Goal: Information Seeking & Learning: Learn about a topic

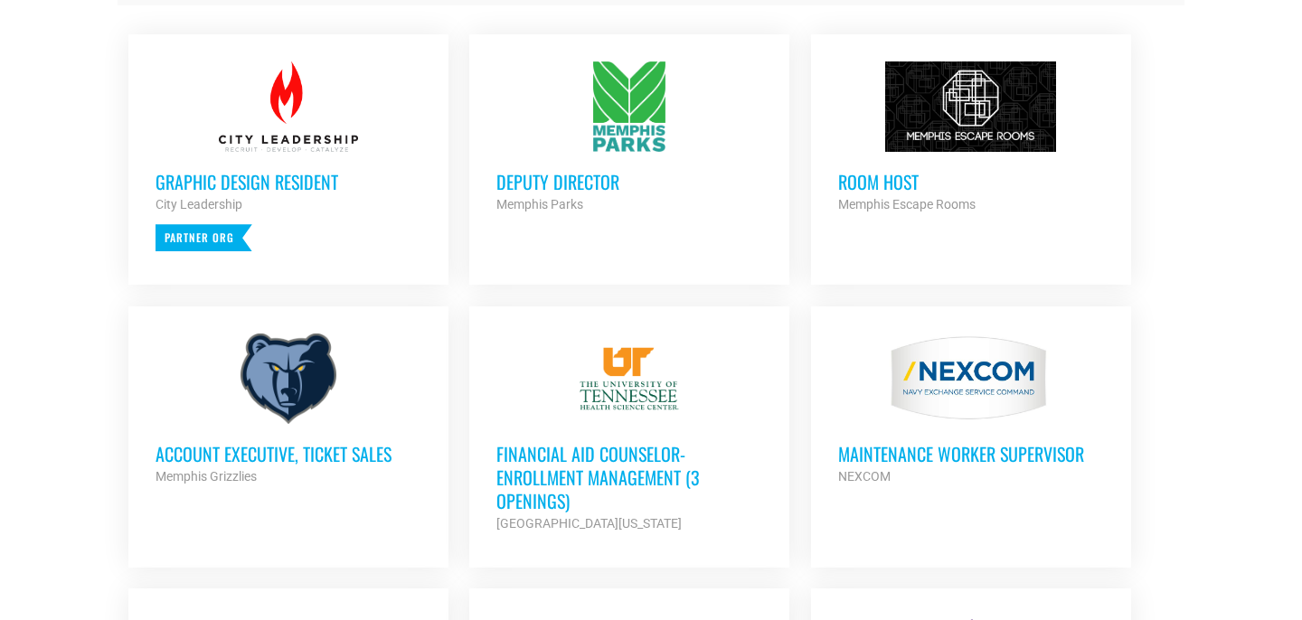
scroll to position [796, 0]
click at [572, 179] on h3 "Deputy Director" at bounding box center [629, 181] width 266 height 24
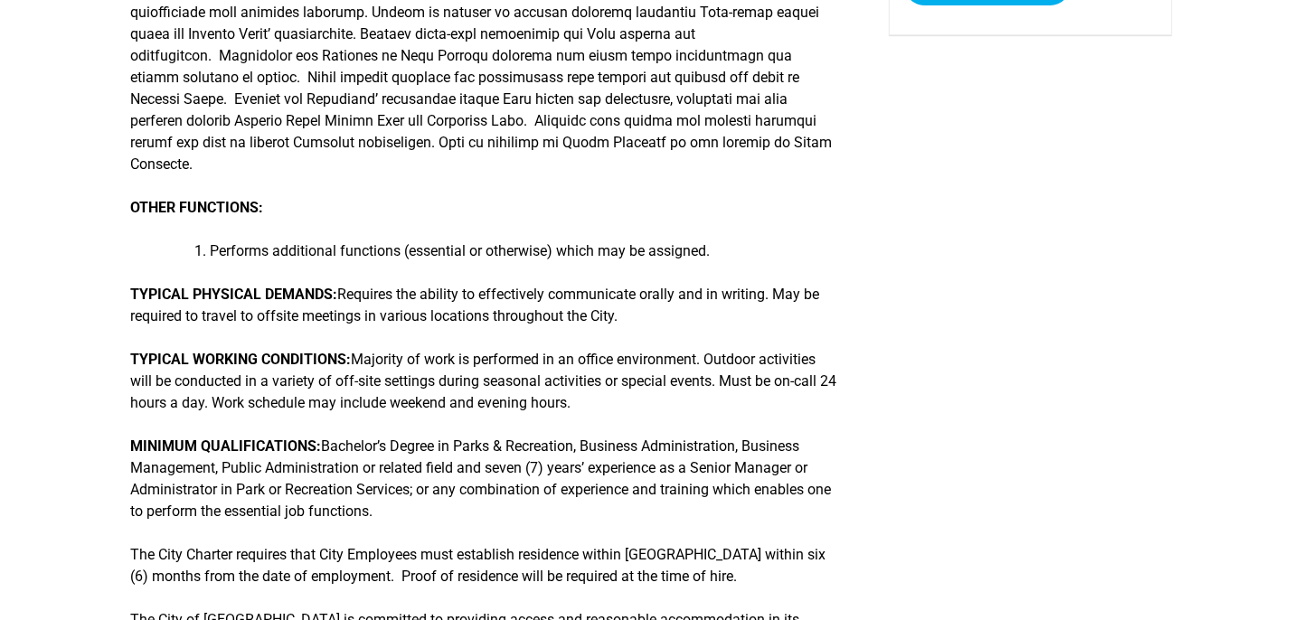
scroll to position [470, 0]
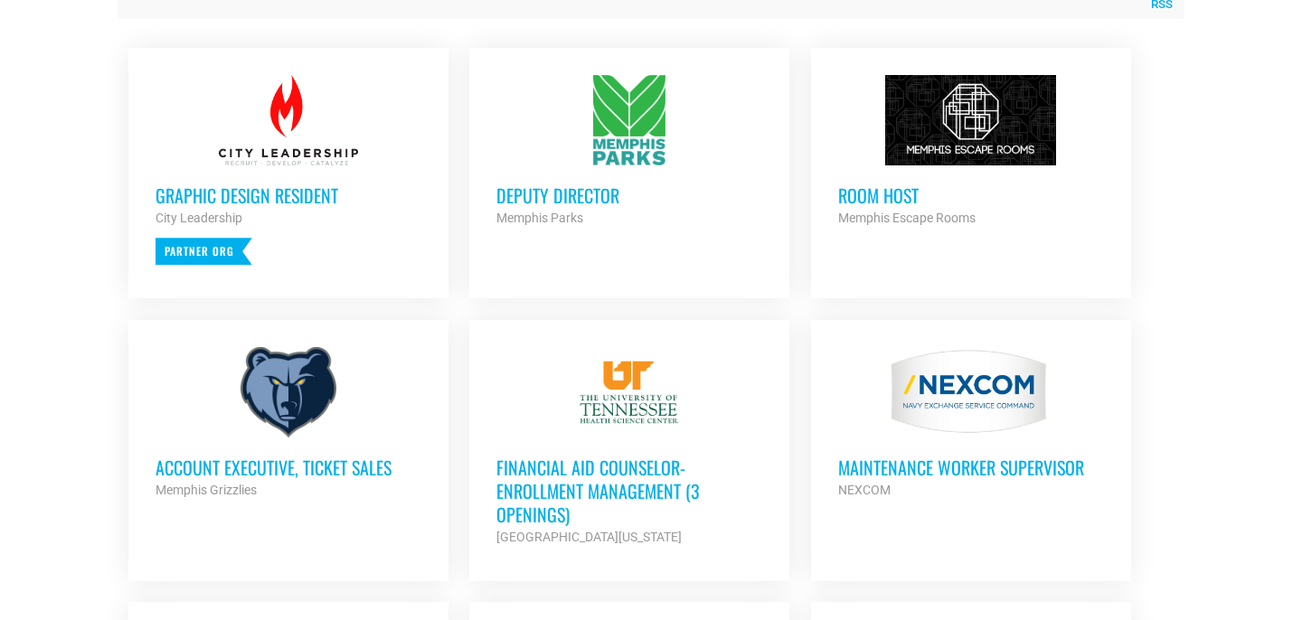
scroll to position [796, 0]
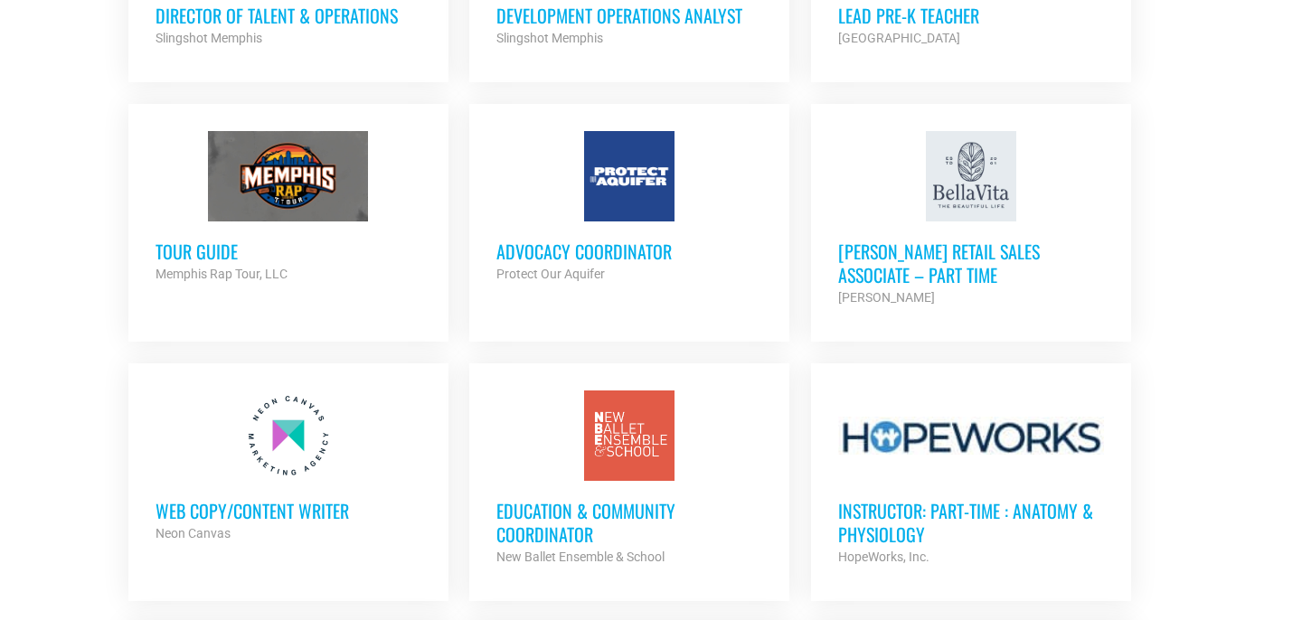
scroll to position [1519, 0]
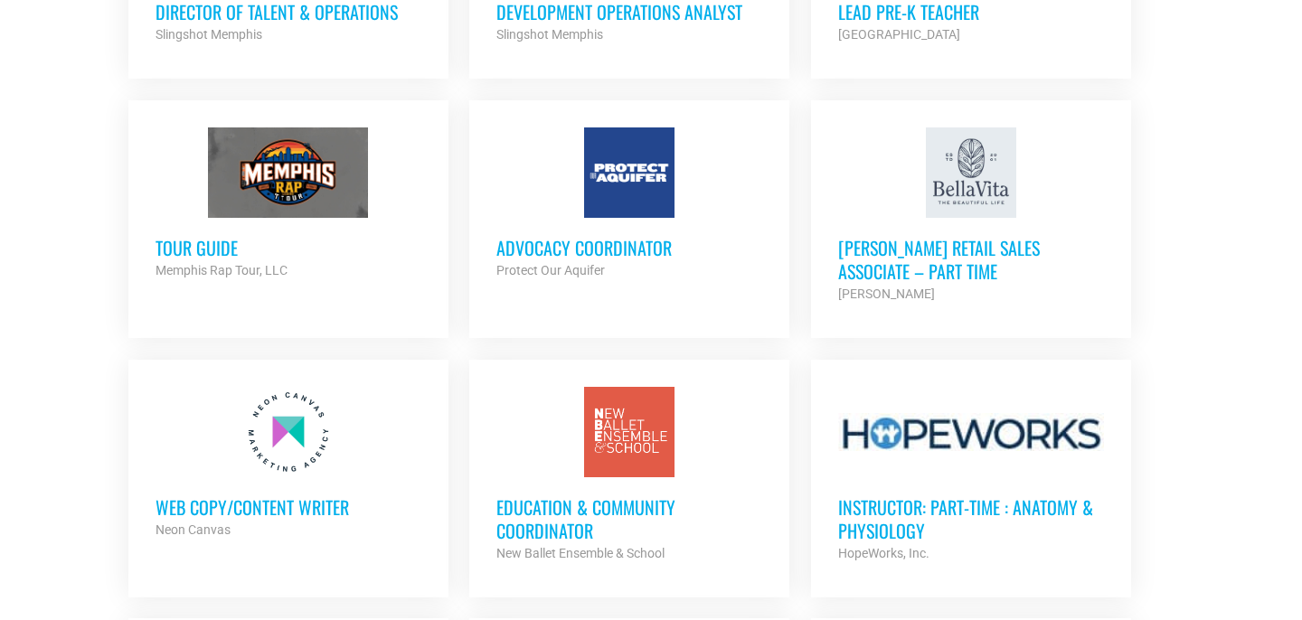
click at [183, 249] on h3 "Tour Guide" at bounding box center [289, 248] width 266 height 24
click at [198, 239] on h3 "Tour Guide" at bounding box center [289, 248] width 266 height 24
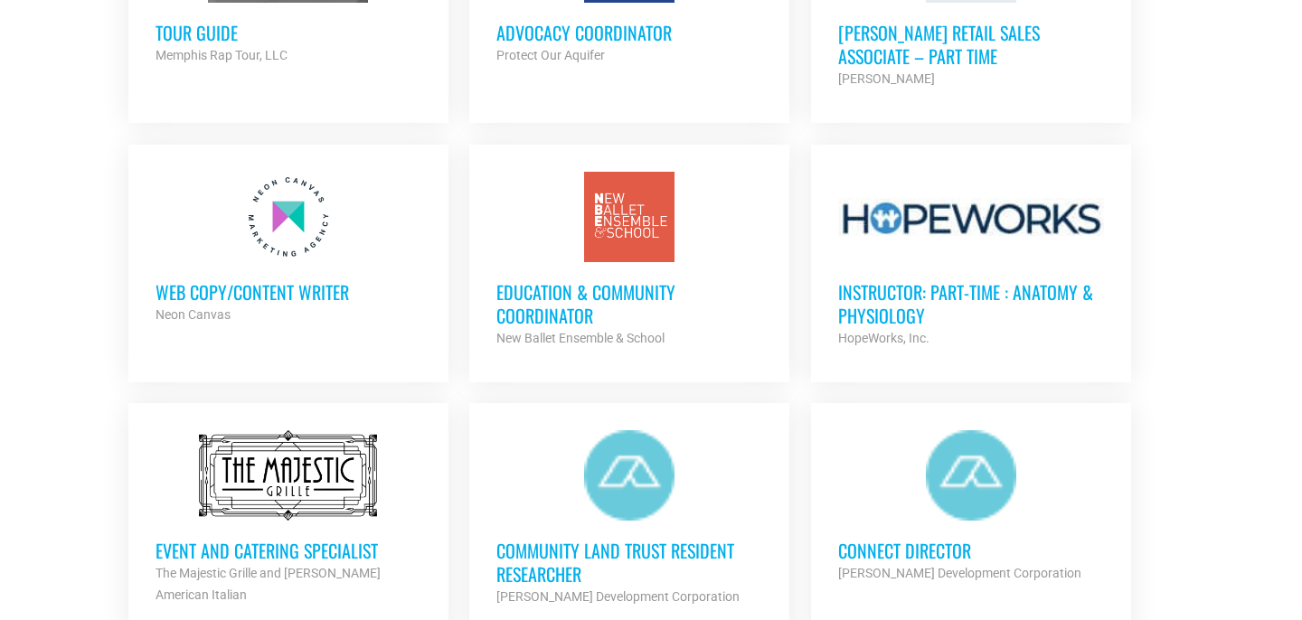
scroll to position [1738, 0]
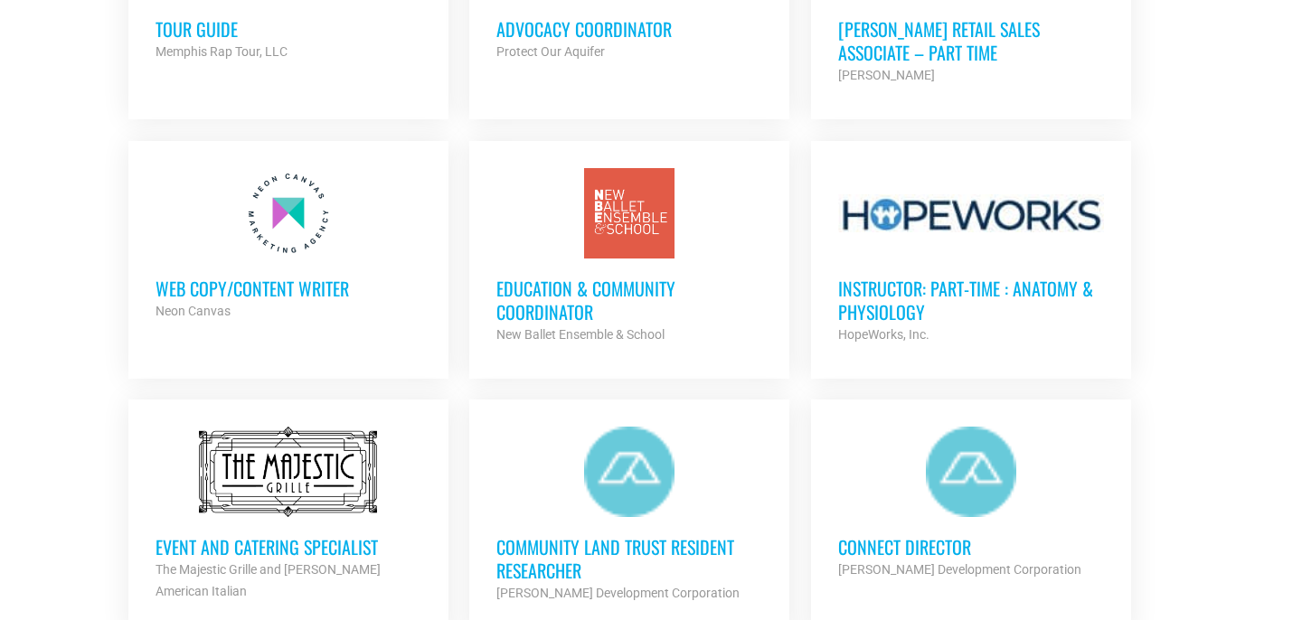
click at [278, 277] on h3 "Web Copy/Content Writer" at bounding box center [289, 289] width 266 height 24
click at [273, 288] on h3 "Web Copy/Content Writer" at bounding box center [289, 289] width 266 height 24
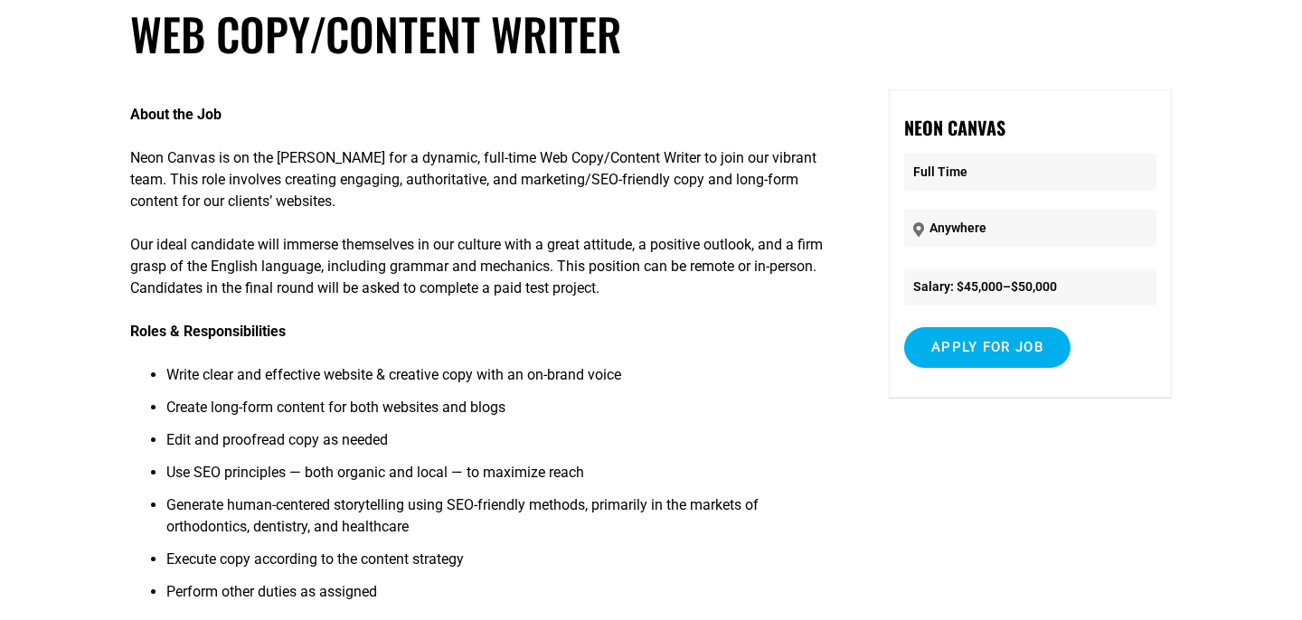
scroll to position [116, 0]
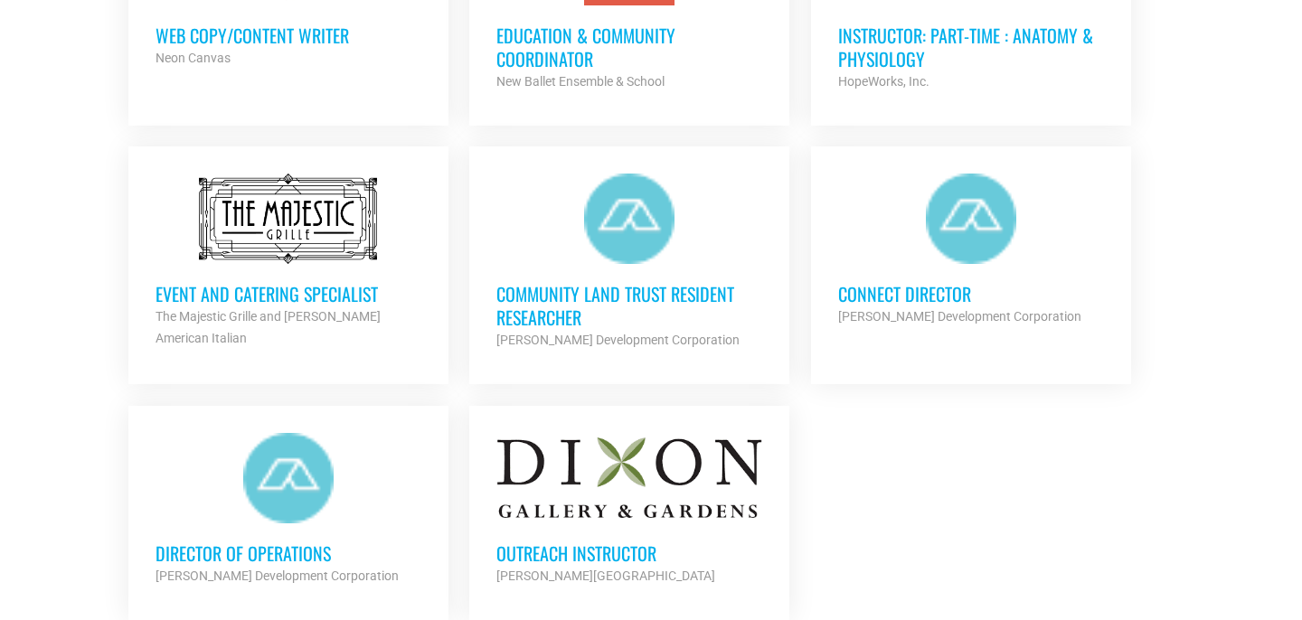
scroll to position [2028, 0]
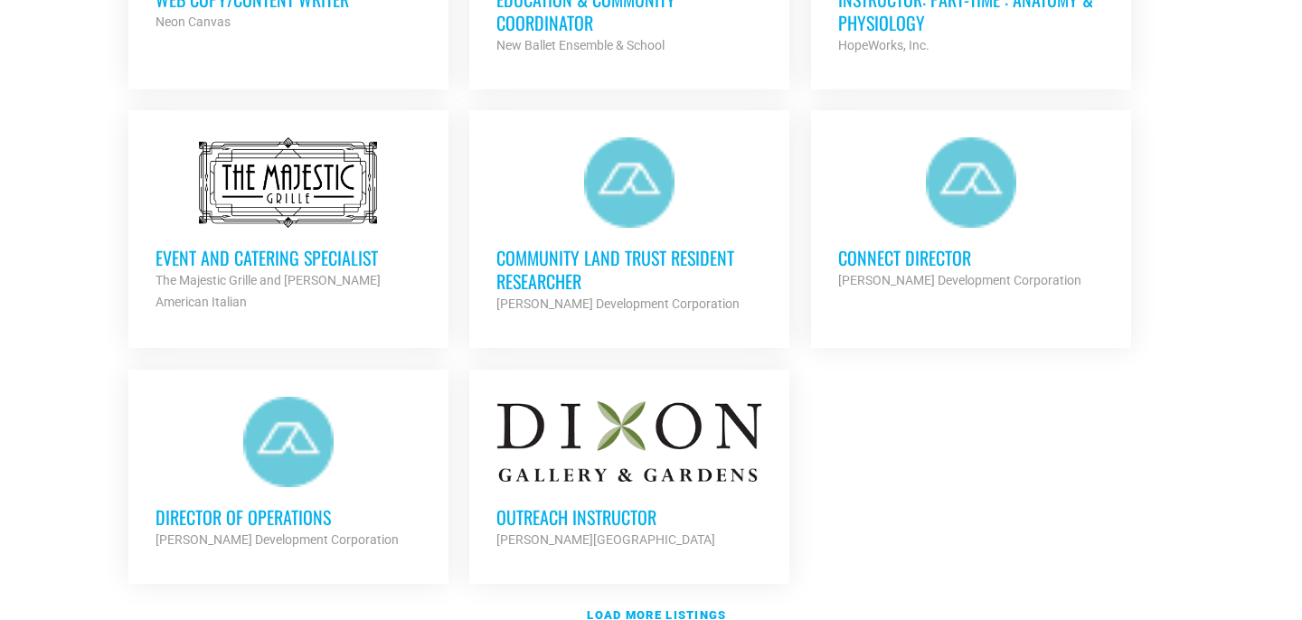
click at [893, 250] on h3 "Connect Director" at bounding box center [971, 258] width 266 height 24
click at [899, 255] on h3 "Connect Director" at bounding box center [971, 258] width 266 height 24
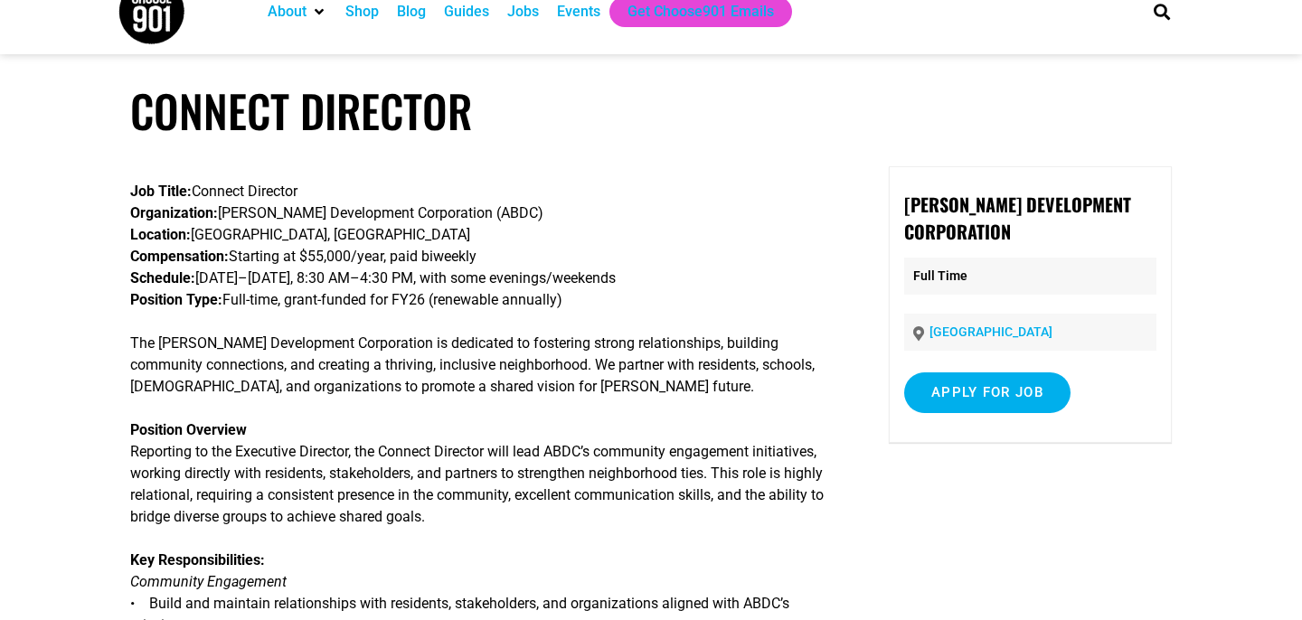
scroll to position [36, 0]
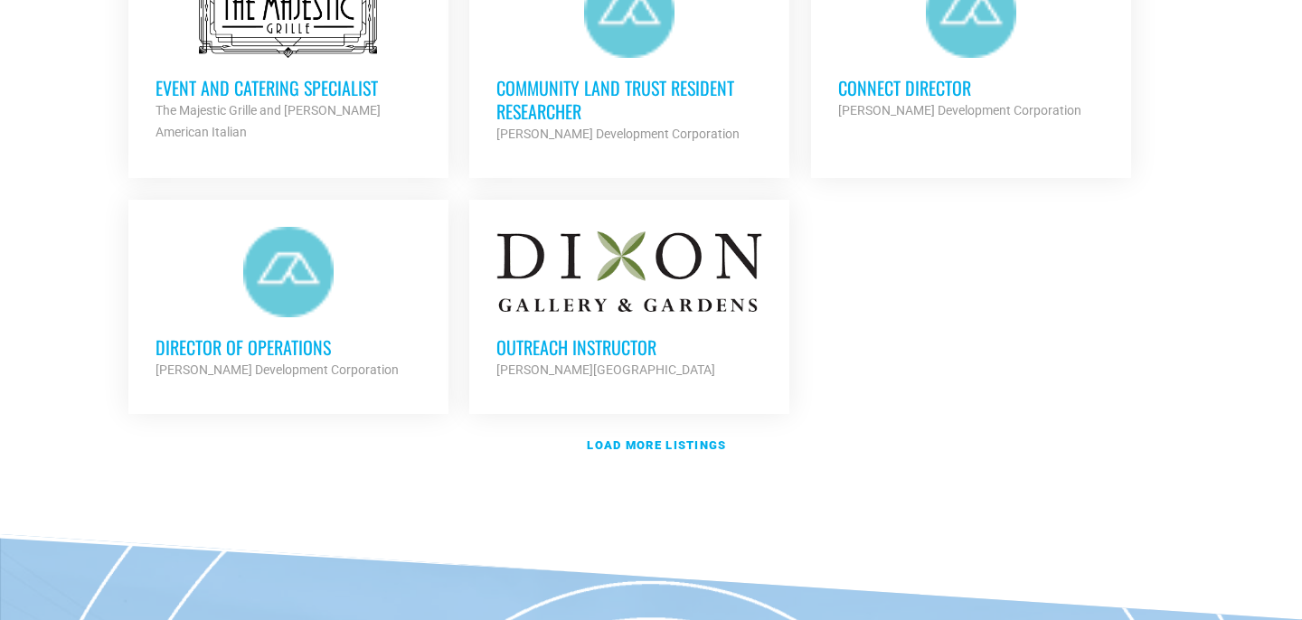
scroll to position [2210, 0]
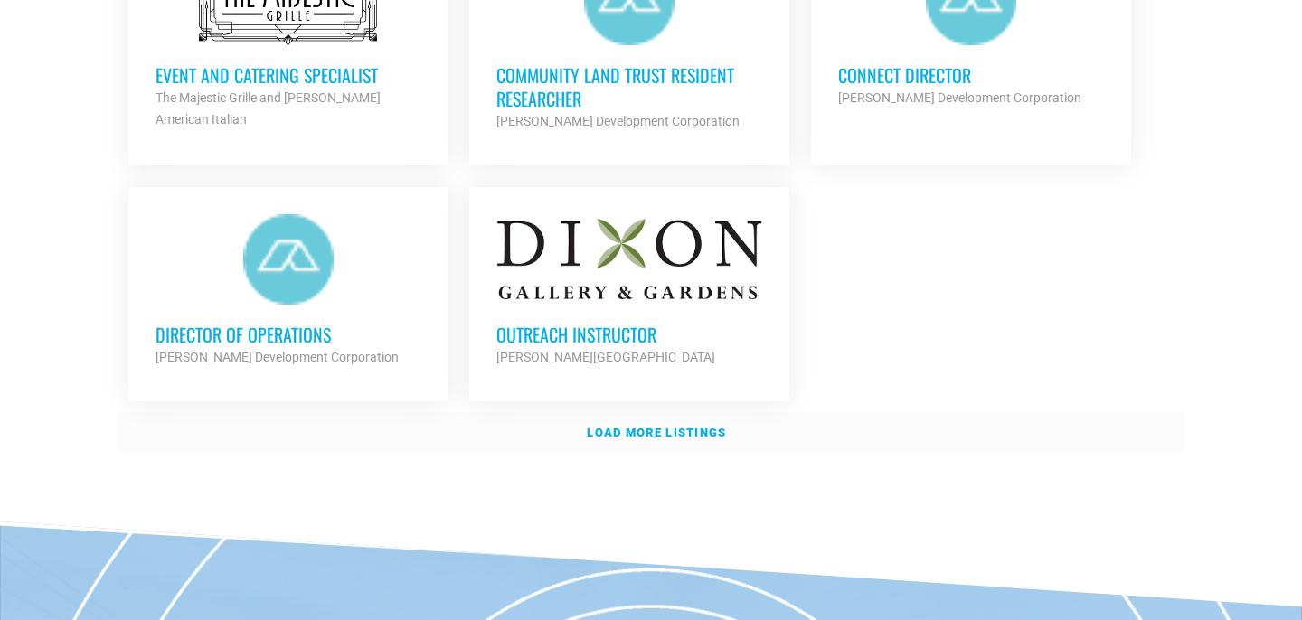
click at [680, 426] on strong "Load more listings" at bounding box center [656, 433] width 139 height 14
